Goal: Find contact information: Find contact information

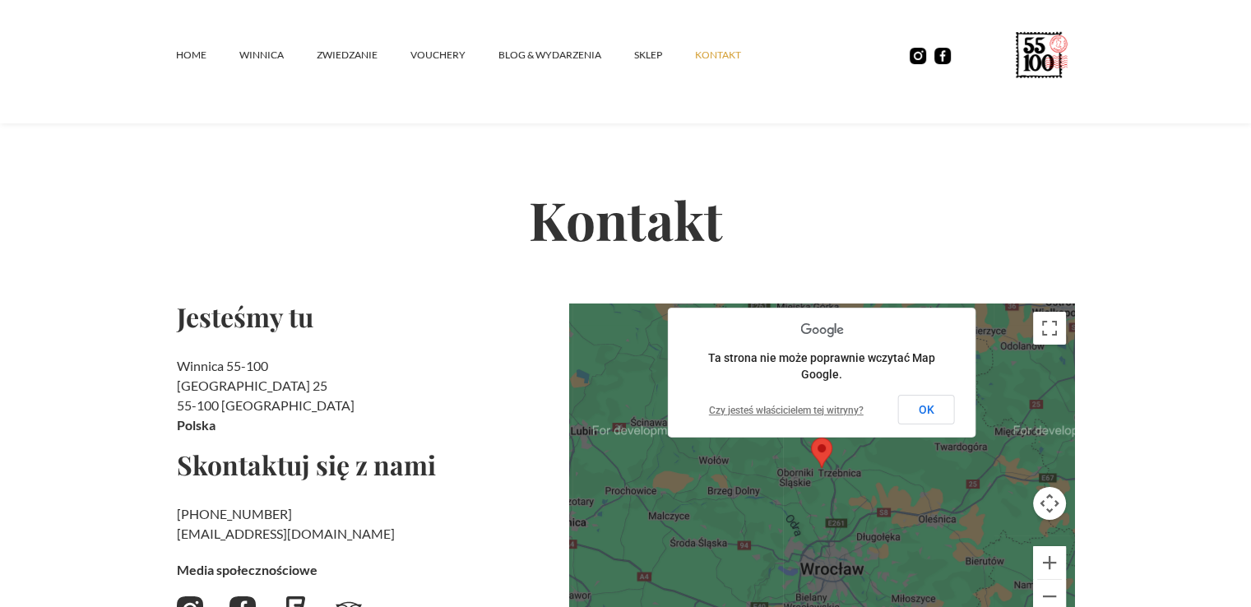
click at [710, 60] on link "kontakt" at bounding box center [734, 54] width 79 height 49
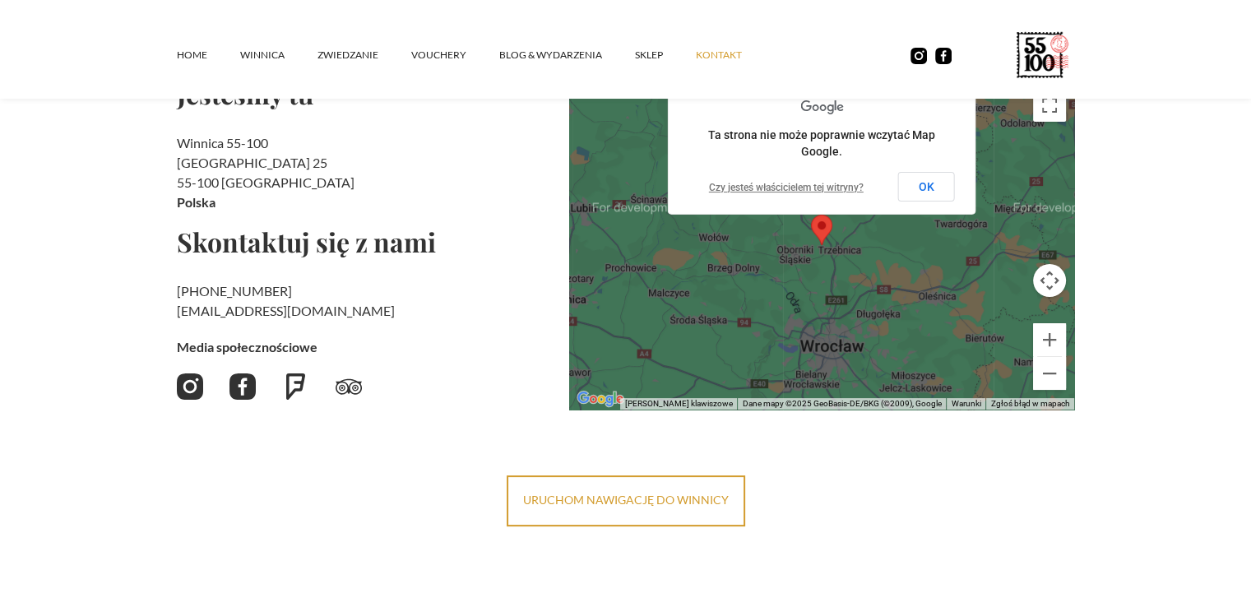
scroll to position [411, 0]
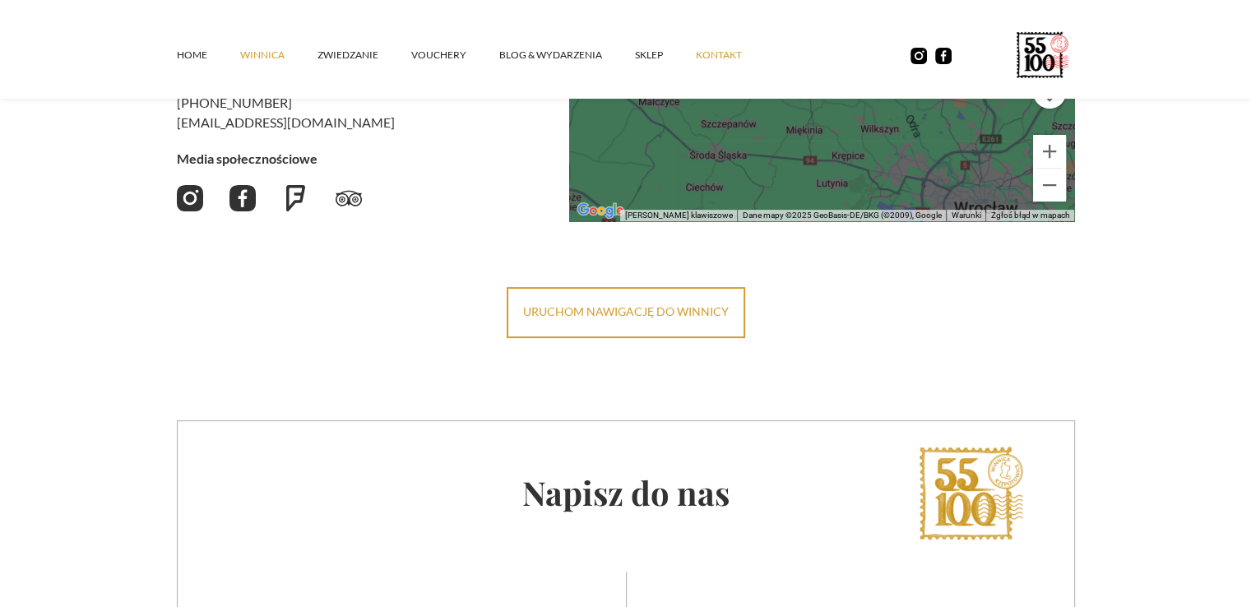
click at [248, 49] on link "winnica" at bounding box center [278, 54] width 77 height 49
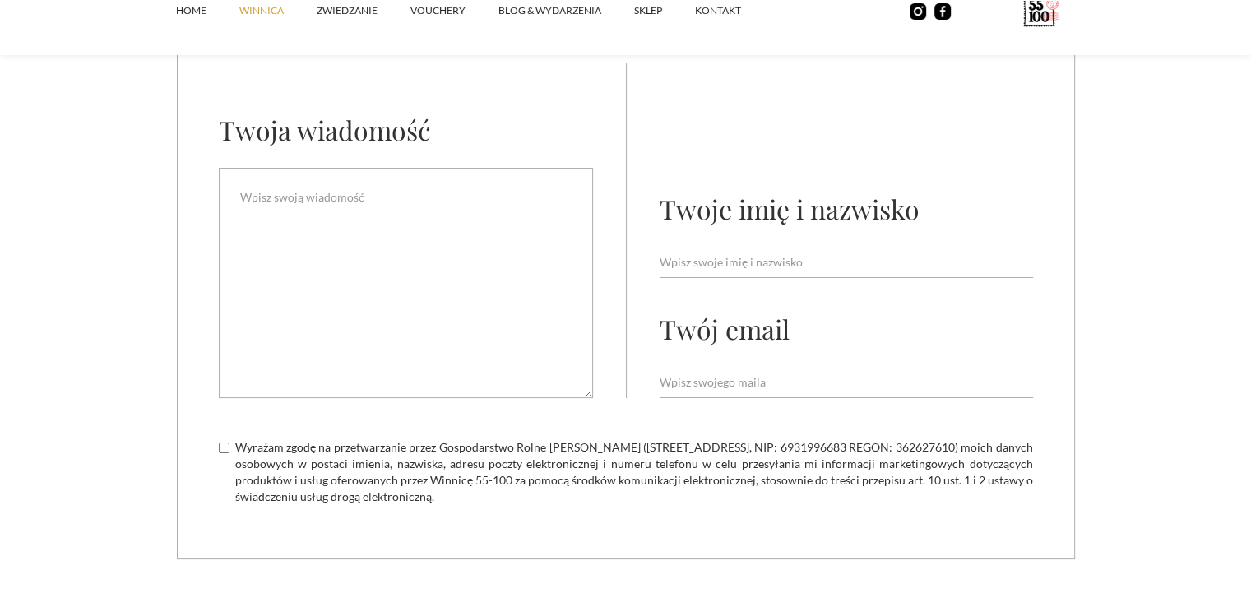
scroll to position [7035, 0]
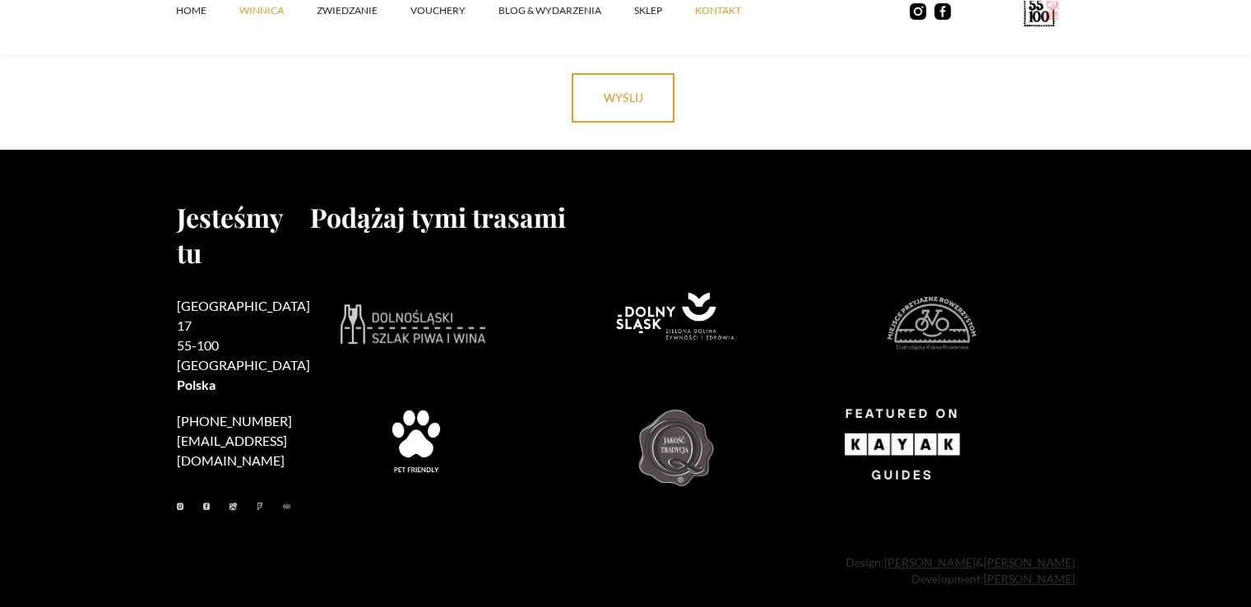
click at [713, 7] on link "kontakt" at bounding box center [734, 10] width 79 height 49
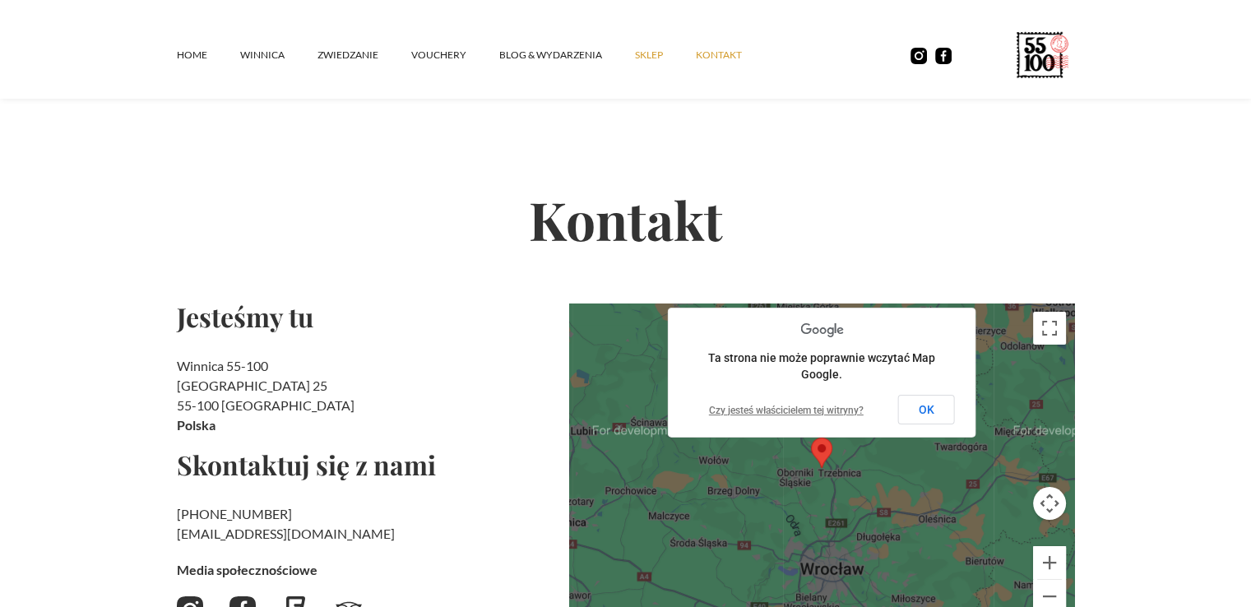
click at [655, 49] on link "SKLEP" at bounding box center [665, 54] width 61 height 49
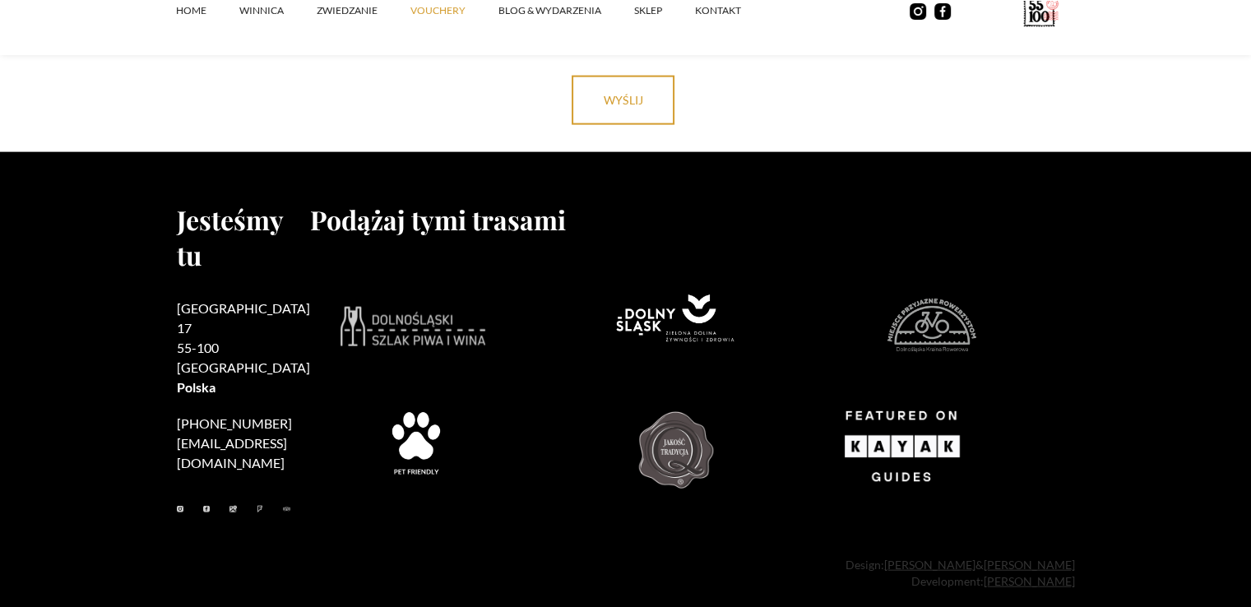
scroll to position [3705, 0]
